Goal: Task Accomplishment & Management: Complete application form

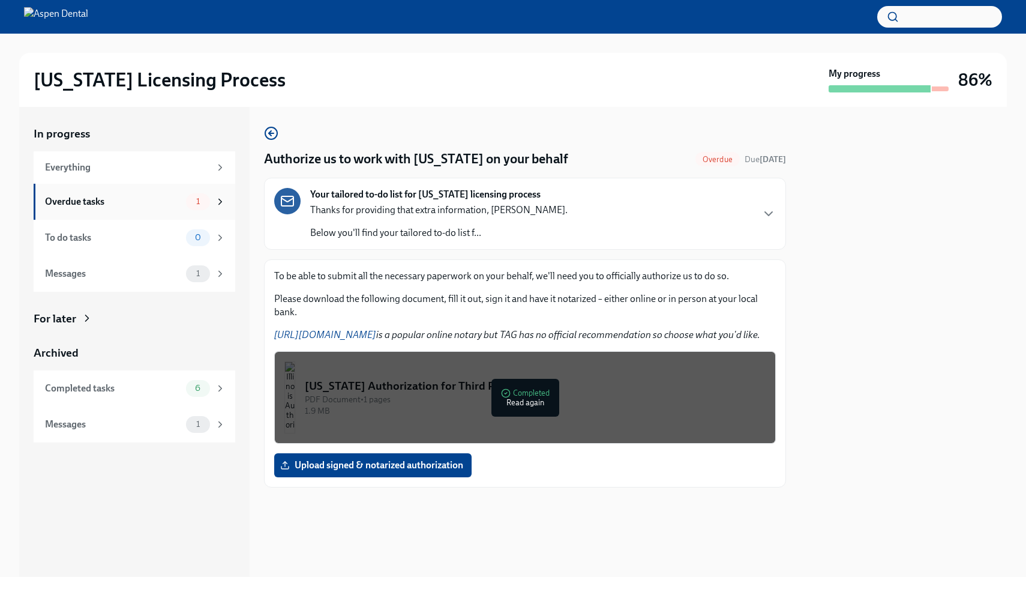
click at [209, 199] on div "1" at bounding box center [198, 201] width 24 height 17
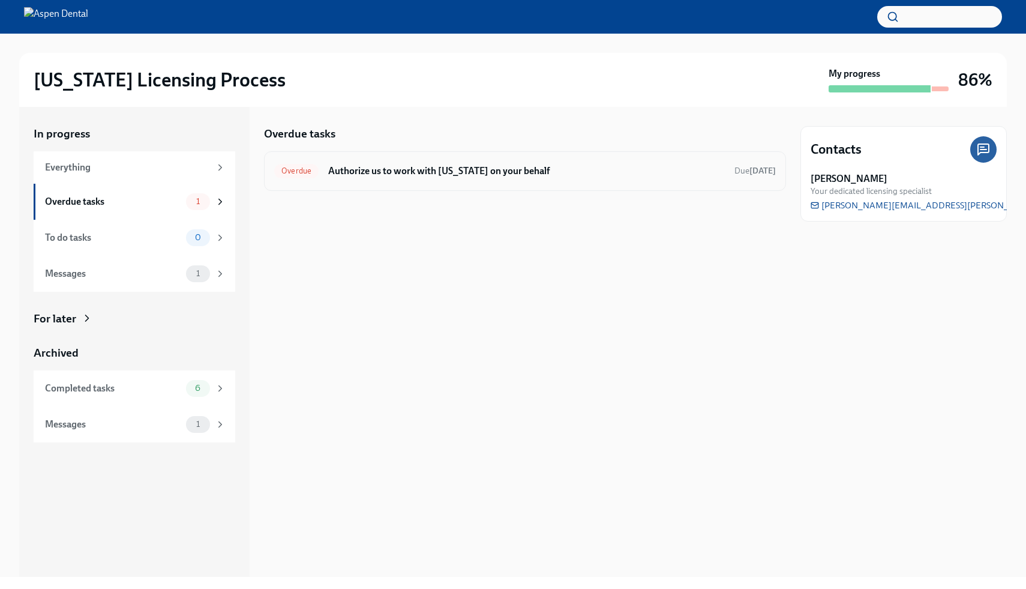
click at [427, 175] on h6 "Authorize us to work with [US_STATE] on your behalf" at bounding box center [526, 170] width 397 height 13
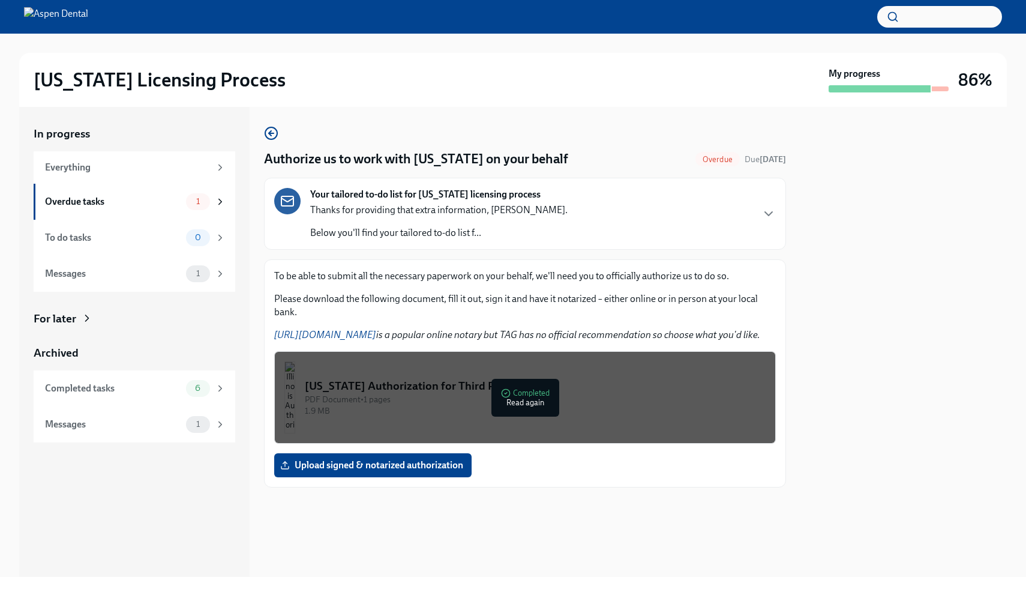
click at [535, 401] on div "PDF Document • 1 pages" at bounding box center [535, 399] width 461 height 11
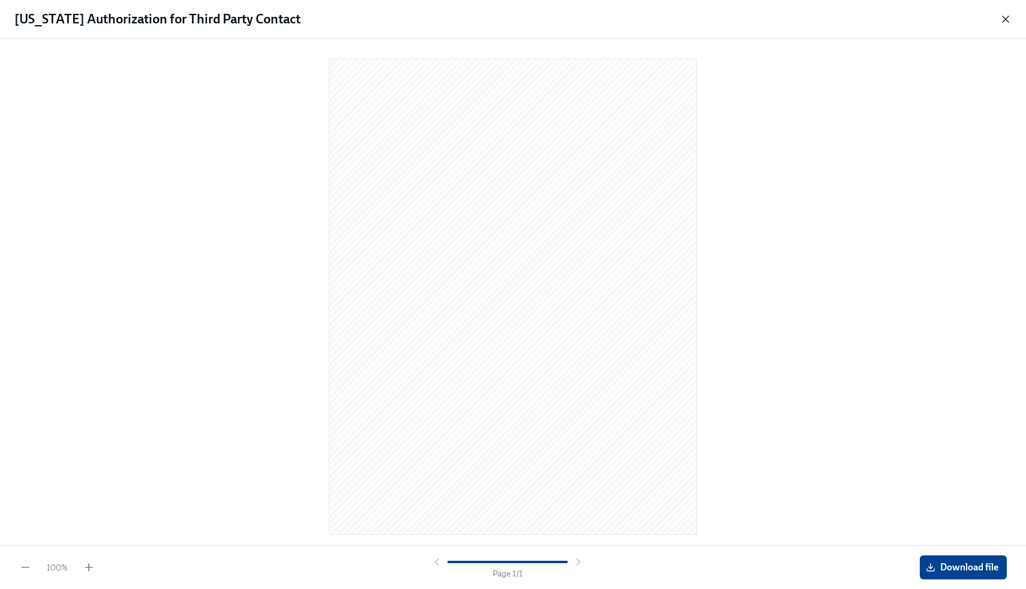
click at [1007, 21] on icon "button" at bounding box center [1005, 19] width 6 height 6
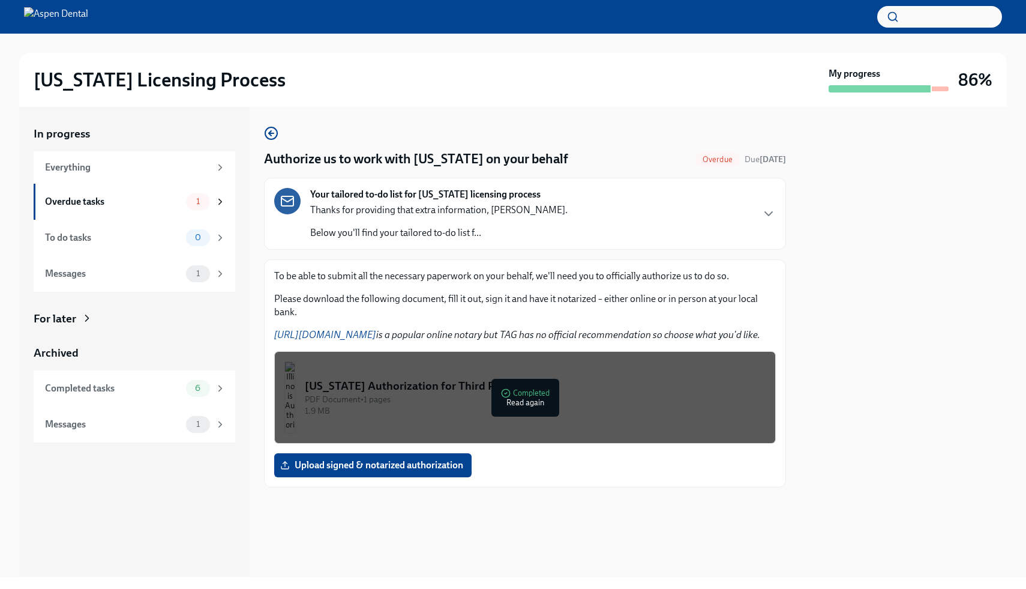
click at [539, 219] on div "Your tailored to-do list for [US_STATE] licensing process Thanks for providing …" at bounding box center [525, 214] width 502 height 52
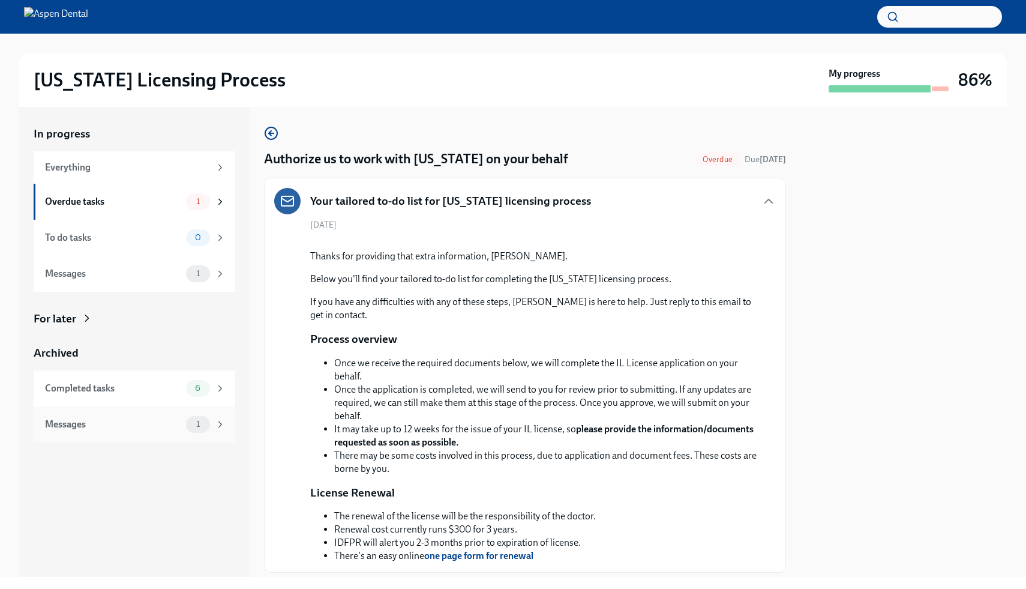
click at [167, 422] on div "Messages" at bounding box center [113, 424] width 136 height 13
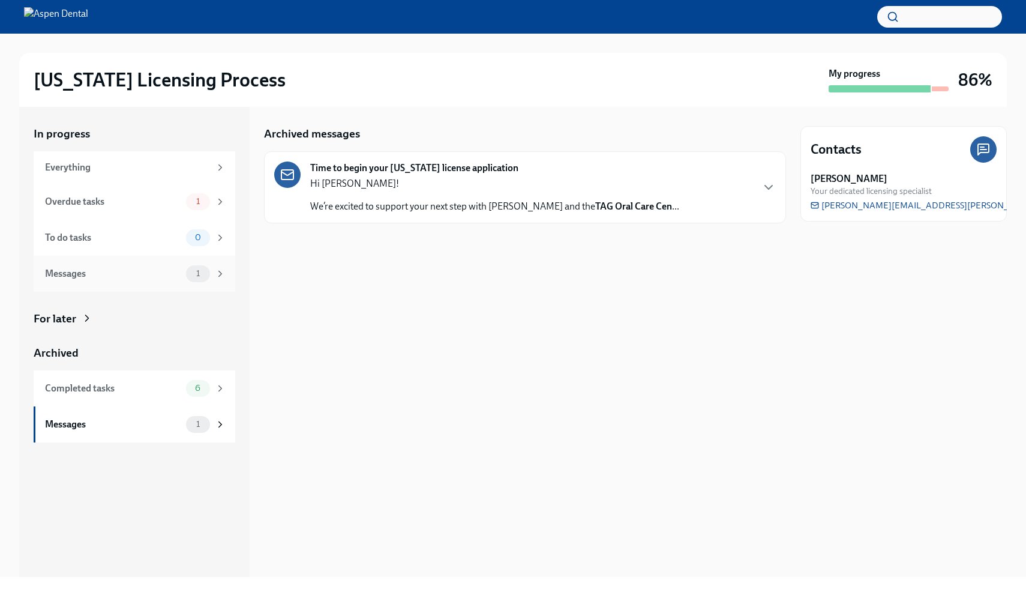
click at [173, 282] on div "Messages 1" at bounding box center [135, 274] width 202 height 36
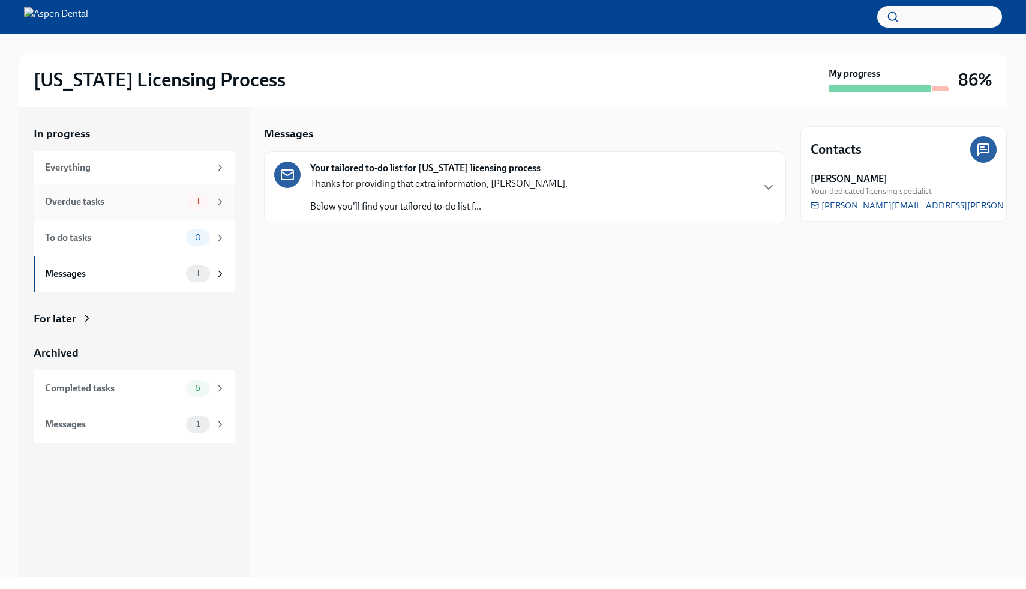
click at [173, 196] on div "Overdue tasks" at bounding box center [113, 201] width 136 height 13
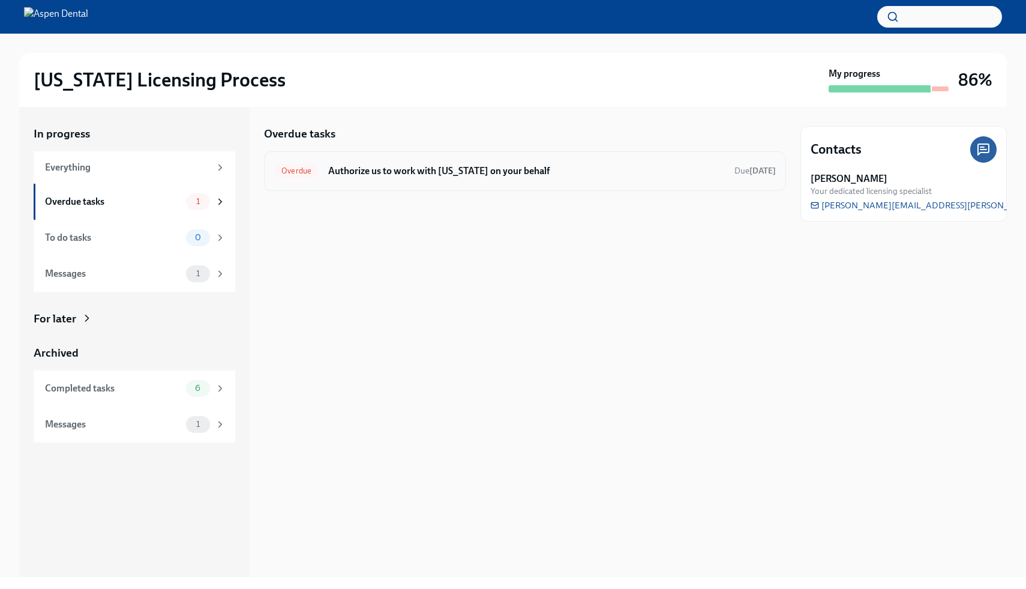
click at [301, 167] on span "Overdue" at bounding box center [296, 170] width 44 height 9
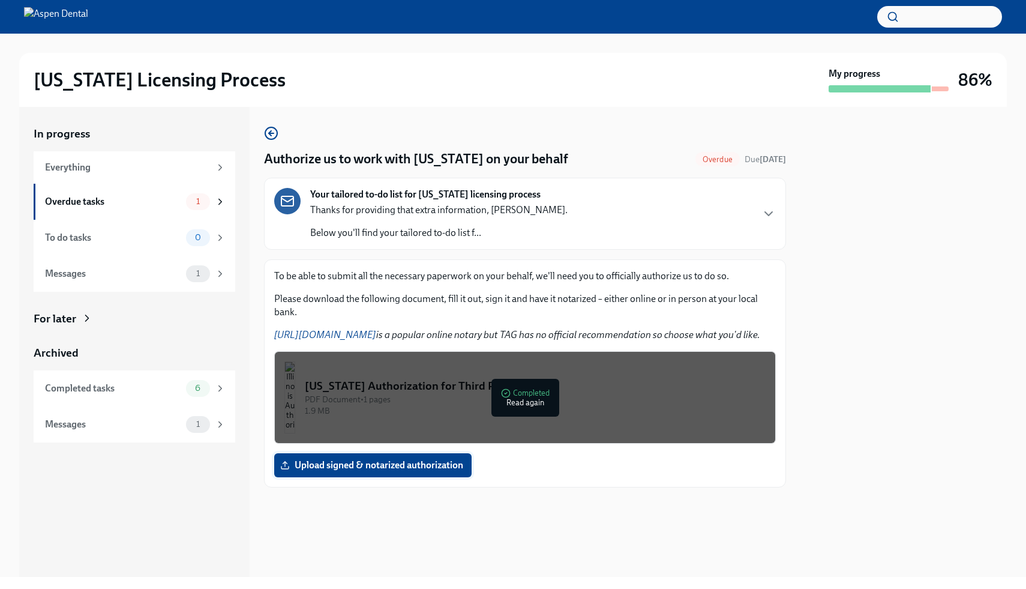
click at [325, 467] on span "Upload signed & notarized authorization" at bounding box center [373, 465] width 181 height 12
click at [0, 0] on input "Upload signed & notarized authorization" at bounding box center [0, 0] width 0 height 0
